Goal: Task Accomplishment & Management: Complete application form

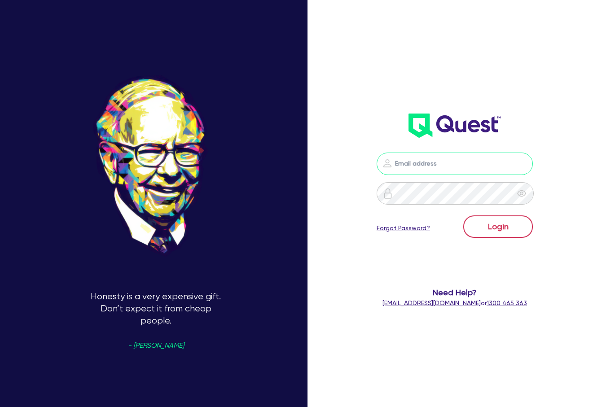
type input "[PERSON_NAME][EMAIL_ADDRESS][DOMAIN_NAME]"
click at [502, 224] on button "Login" at bounding box center [498, 226] width 70 height 22
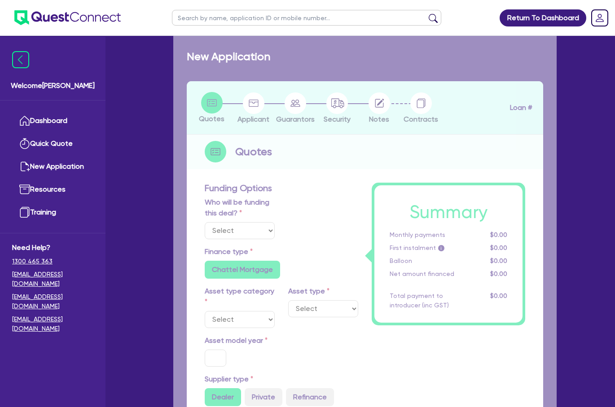
select select "Quest Finance - Own Book"
select select "CARS_AND_LIGHT_TRUCKS"
type input "2023"
radio input "true"
type input "29,000"
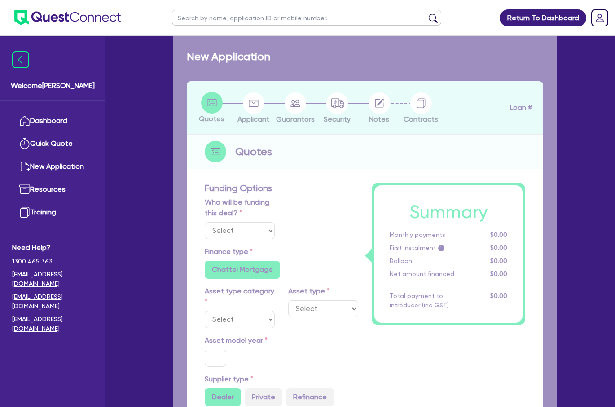
type input "10"
type input "2,900"
type input "17.95"
type input "1,200"
select select "PASSENGER_VEHICLES"
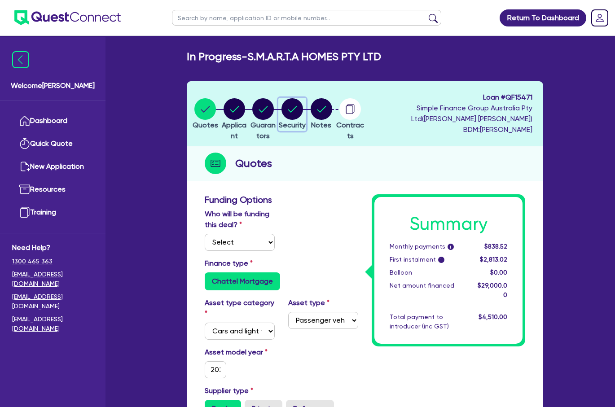
click at [297, 110] on icon "button" at bounding box center [292, 109] width 9 height 6
select select "CARS_AND_LIGHT_TRUCKS"
select select "PASSENGER_VEHICLES"
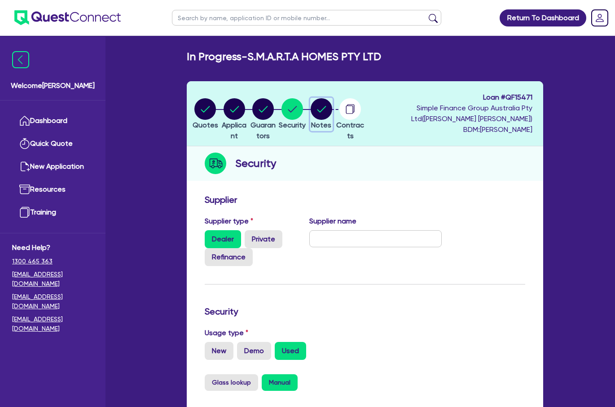
click at [326, 110] on icon "button" at bounding box center [321, 109] width 9 height 6
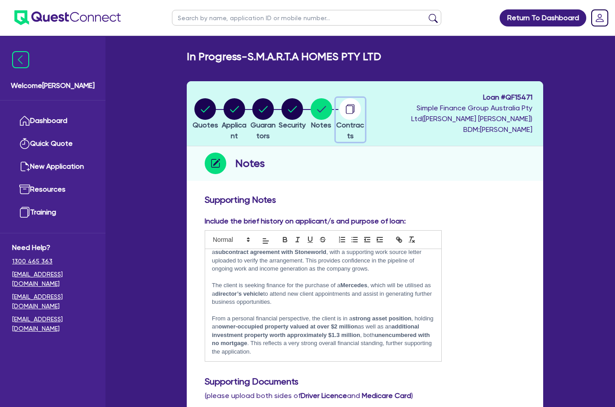
click at [361, 111] on circle "button" at bounding box center [350, 109] width 22 height 22
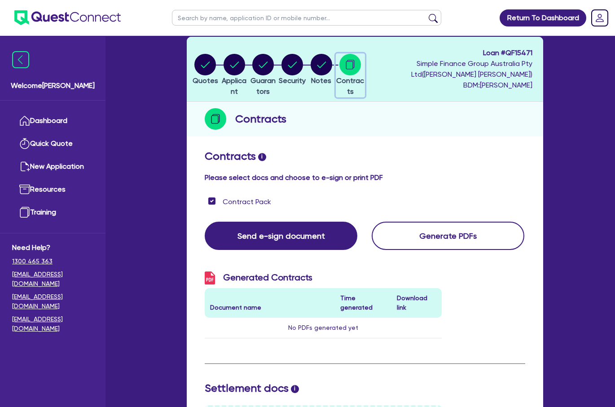
scroll to position [45, 0]
